Goal: Task Accomplishment & Management: Manage account settings

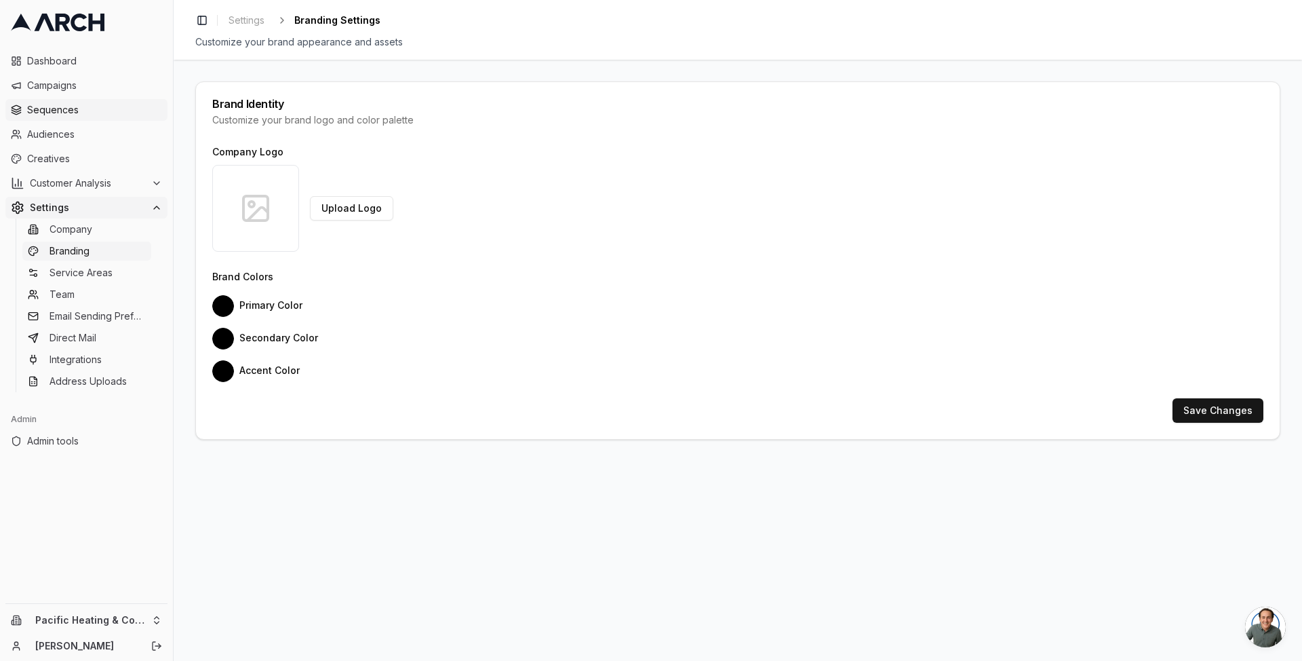
click at [83, 112] on span "Sequences" at bounding box center [94, 110] width 135 height 14
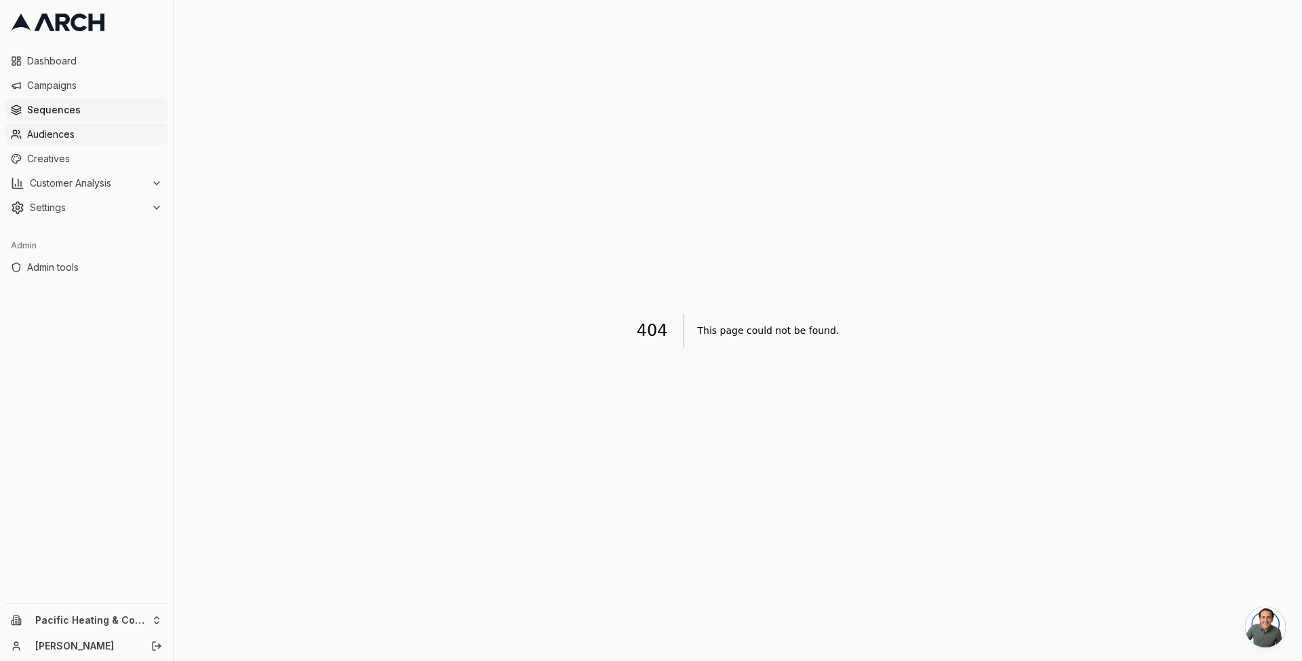
click at [112, 126] on link "Audiences" at bounding box center [86, 134] width 162 height 22
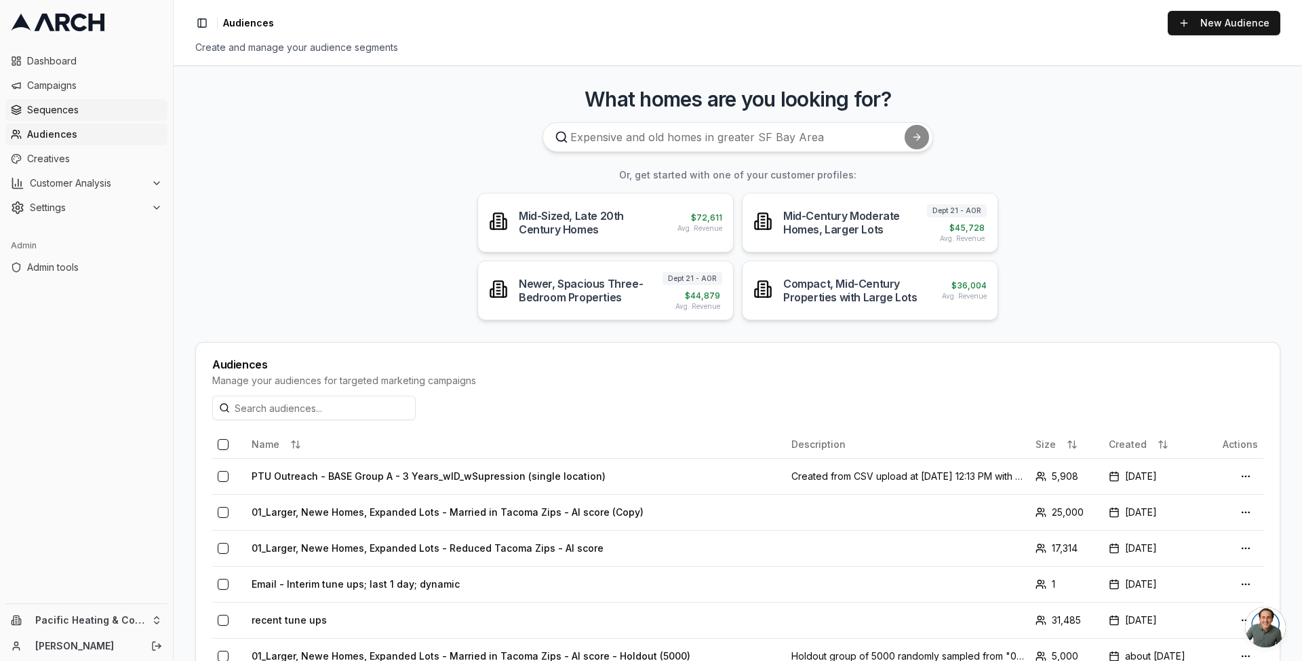
click at [57, 115] on span "Sequences" at bounding box center [94, 110] width 135 height 14
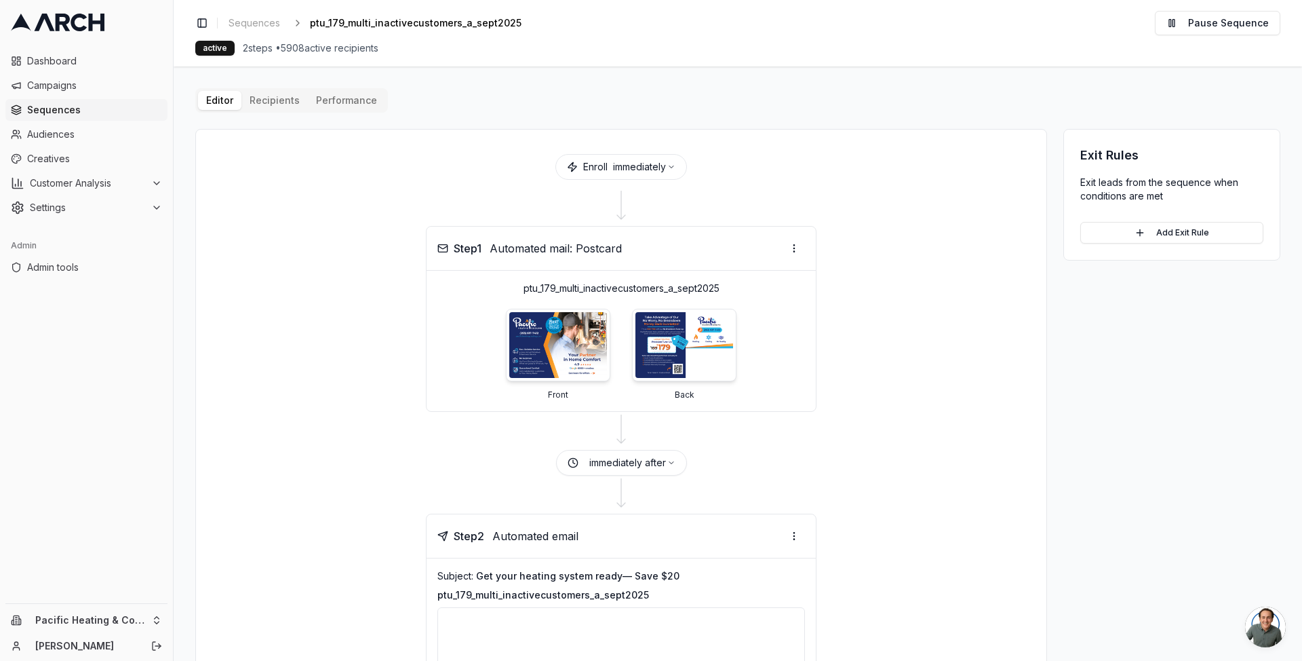
scroll to position [1, 0]
click at [216, 100] on button "Editor" at bounding box center [219, 100] width 43 height 19
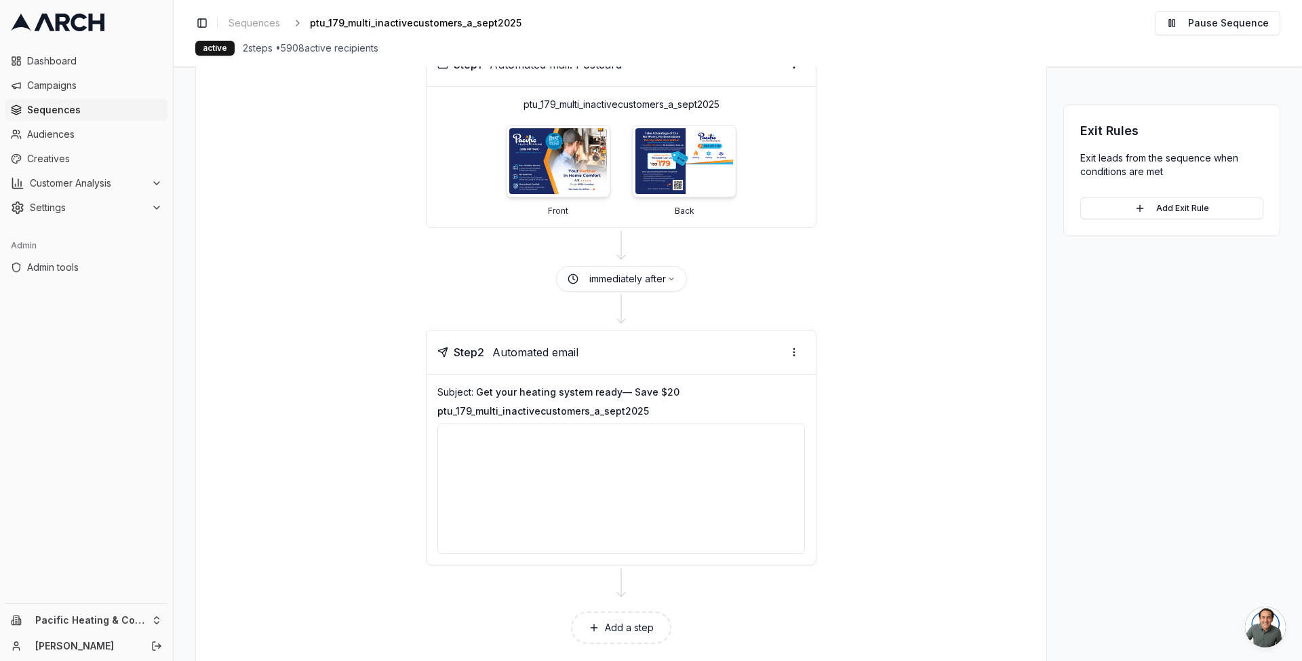
scroll to position [214, 0]
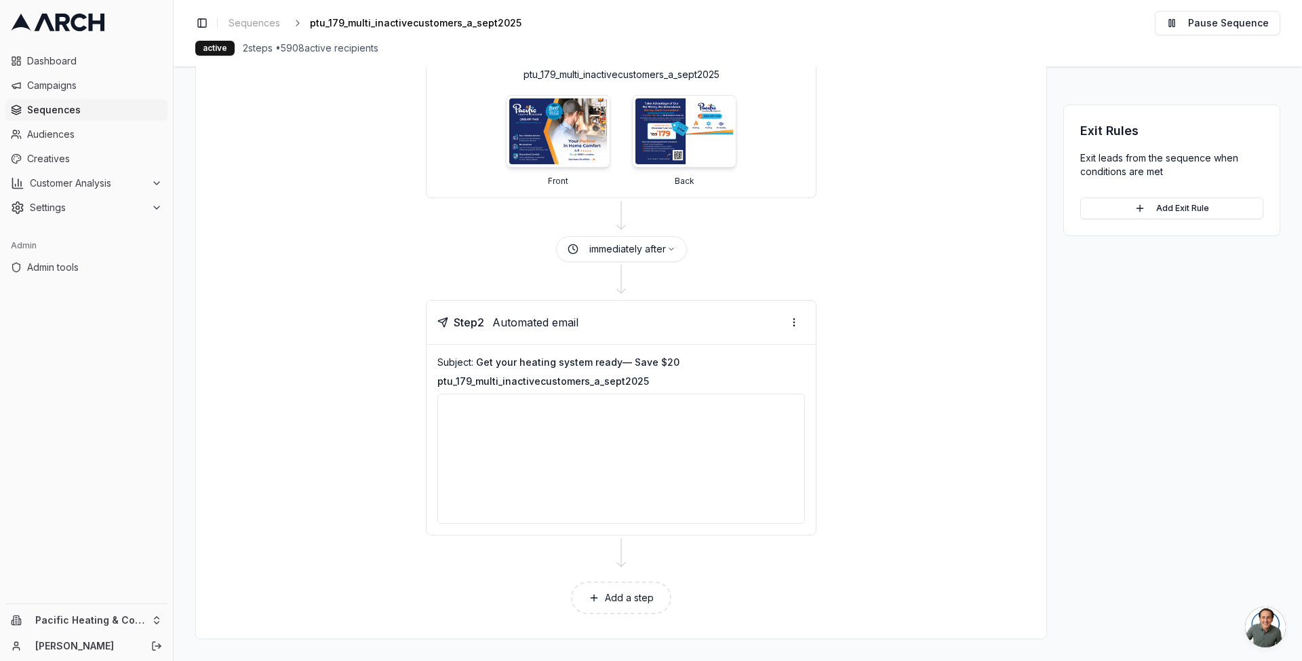
drag, startPoint x: 359, startPoint y: 137, endPoint x: 349, endPoint y: 134, distance: 10.1
click at [356, 136] on div "Step 1 Automated mail: Postcard ptu_179_multi_inactivecustomers_a_sept2025 Fron…" at bounding box center [621, 105] width 818 height 186
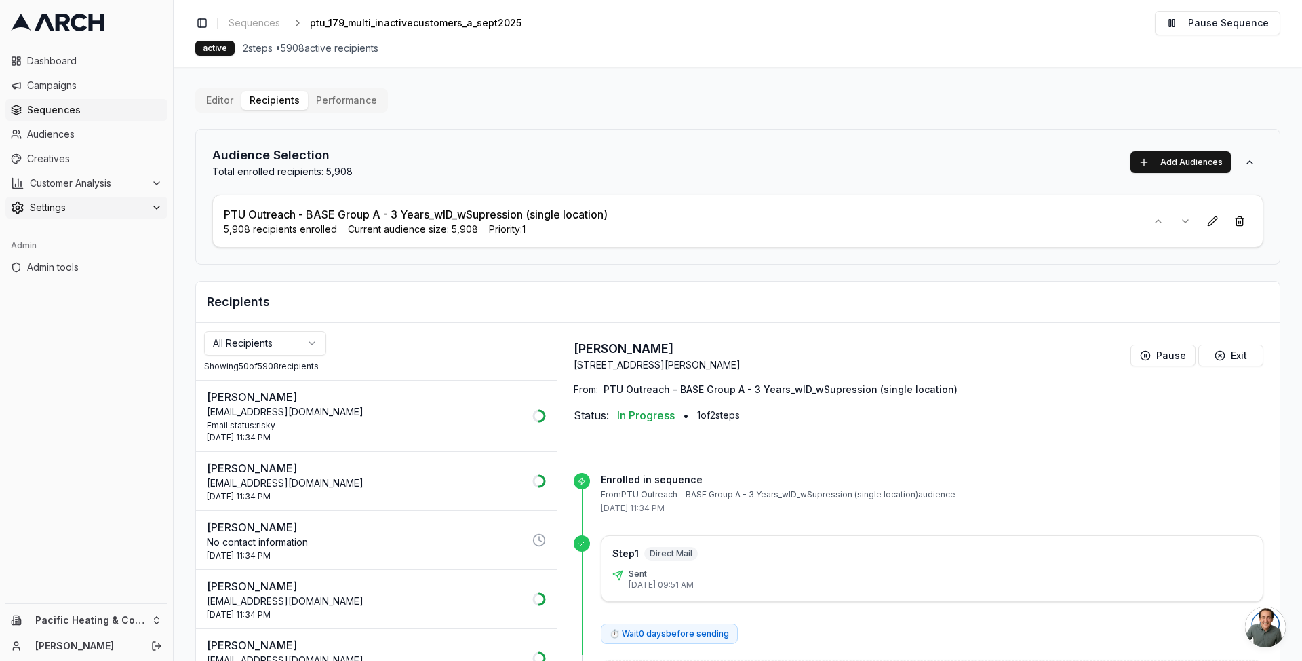
drag, startPoint x: 151, startPoint y: 205, endPoint x: 144, endPoint y: 212, distance: 10.1
click at [151, 204] on icon at bounding box center [156, 207] width 11 height 11
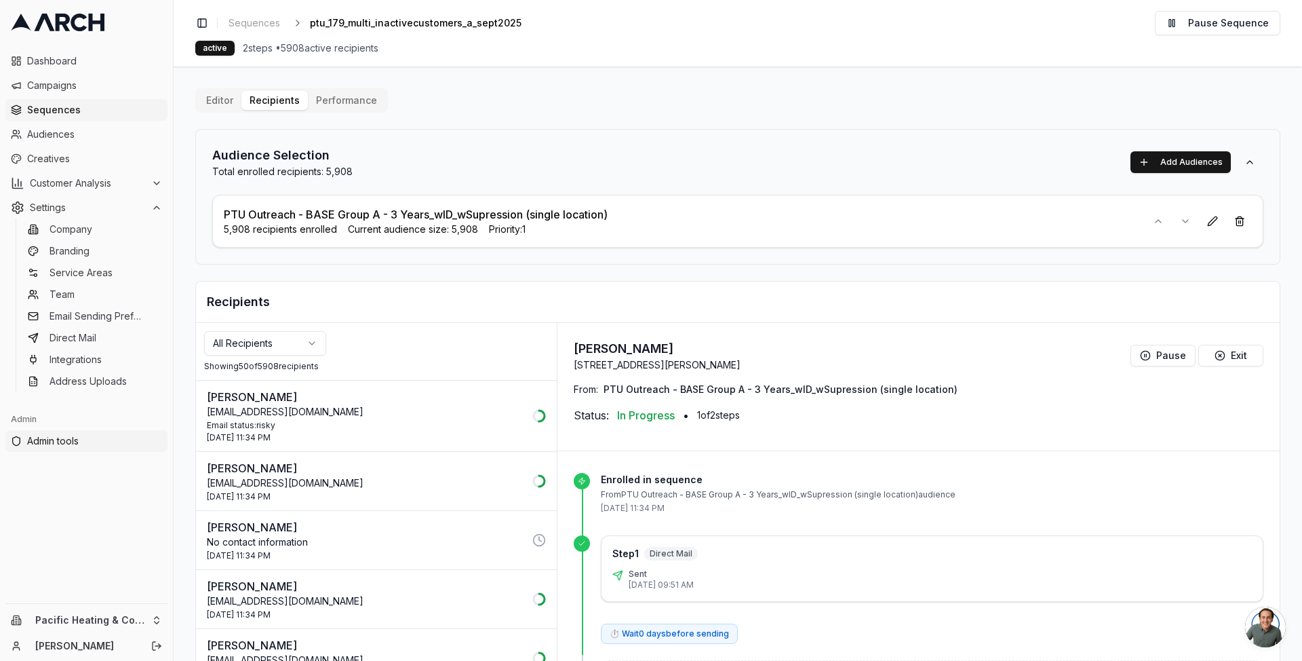
click at [91, 442] on span "Admin tools" at bounding box center [94, 441] width 135 height 14
